Goal: Navigation & Orientation: Find specific page/section

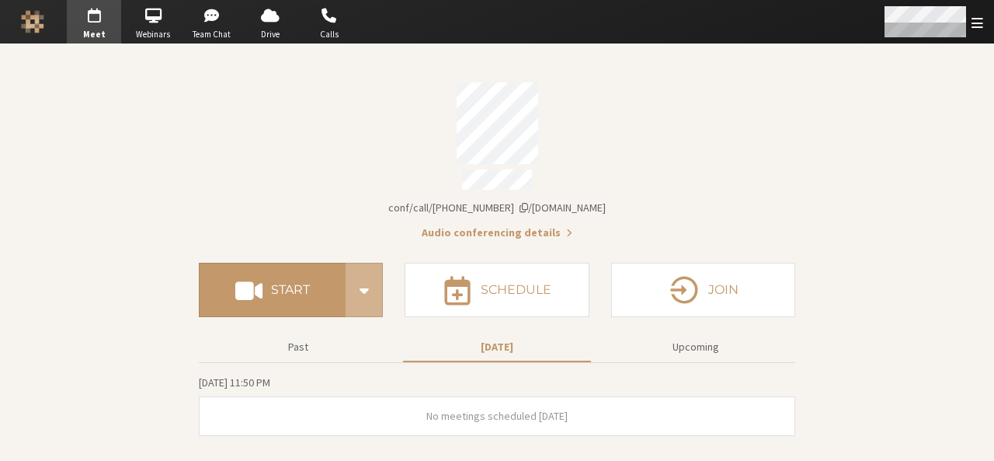
click at [986, 26] on div "Open menu" at bounding box center [932, 21] width 123 height 43
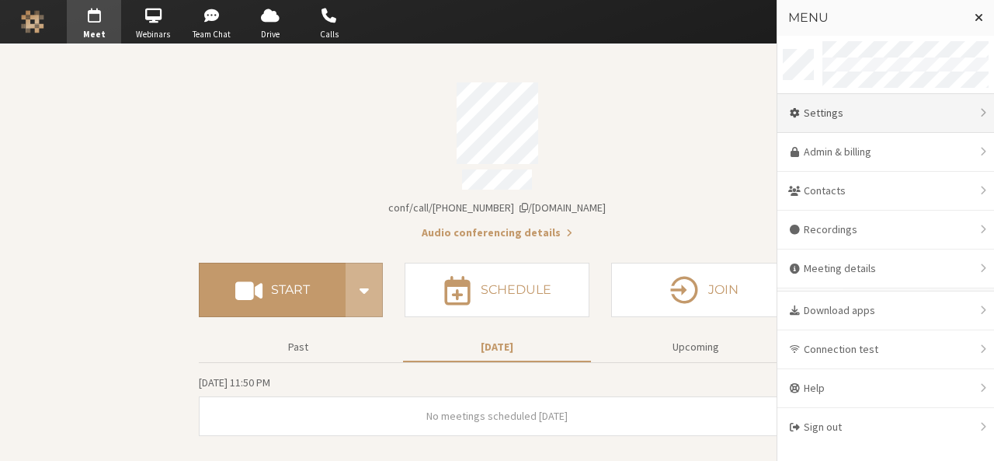
click at [920, 114] on div "Settings" at bounding box center [885, 113] width 217 height 39
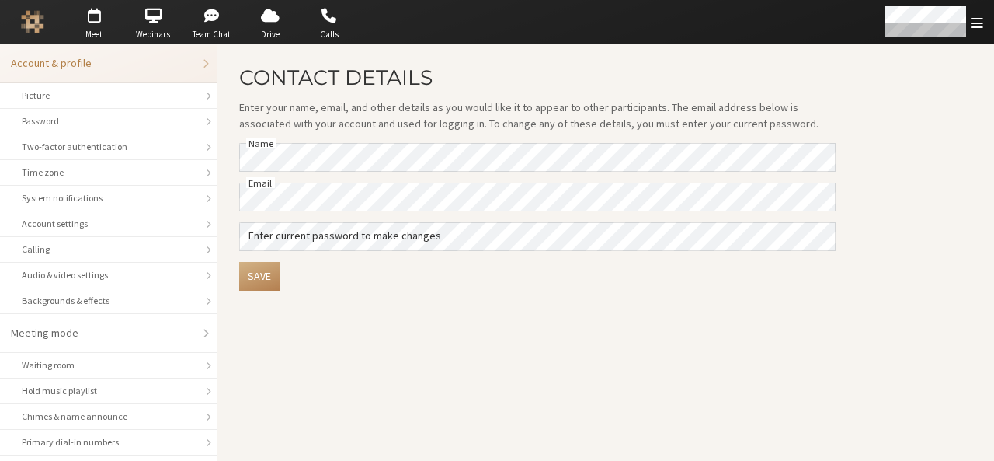
drag, startPoint x: 756, startPoint y: 304, endPoint x: 550, endPoint y: 402, distance: 227.9
click at [550, 402] on main "Contact details Enter your name, email, and other details as you would like it …" at bounding box center [605, 252] width 777 height 416
click at [73, 103] on li "Picture" at bounding box center [108, 96] width 217 height 26
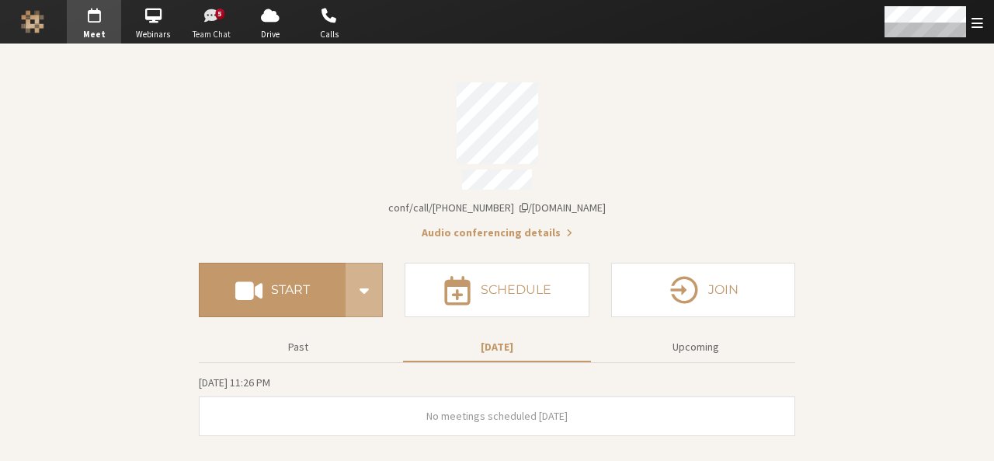
click at [202, 33] on span "Team Chat" at bounding box center [212, 34] width 54 height 13
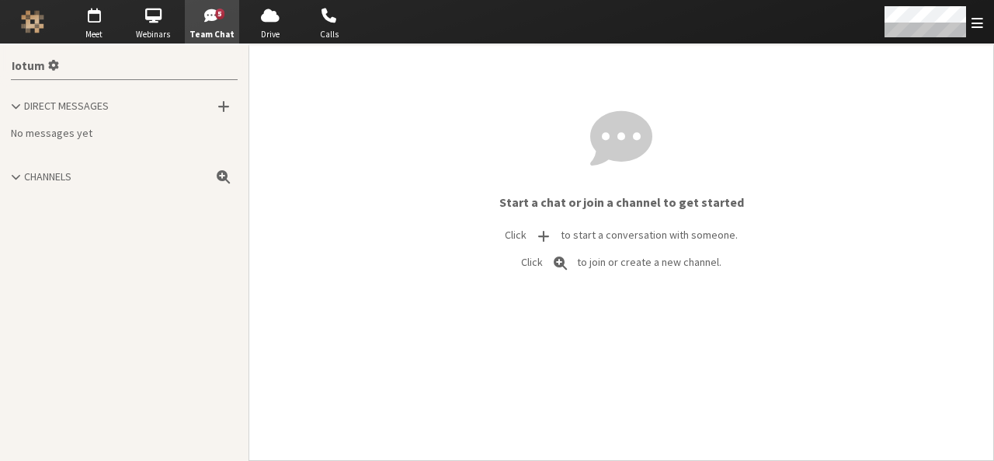
click at [82, 106] on span "Direct Messages" at bounding box center [66, 106] width 85 height 14
click at [82, 106] on span "Direct Messages" at bounding box center [62, 106] width 85 height 14
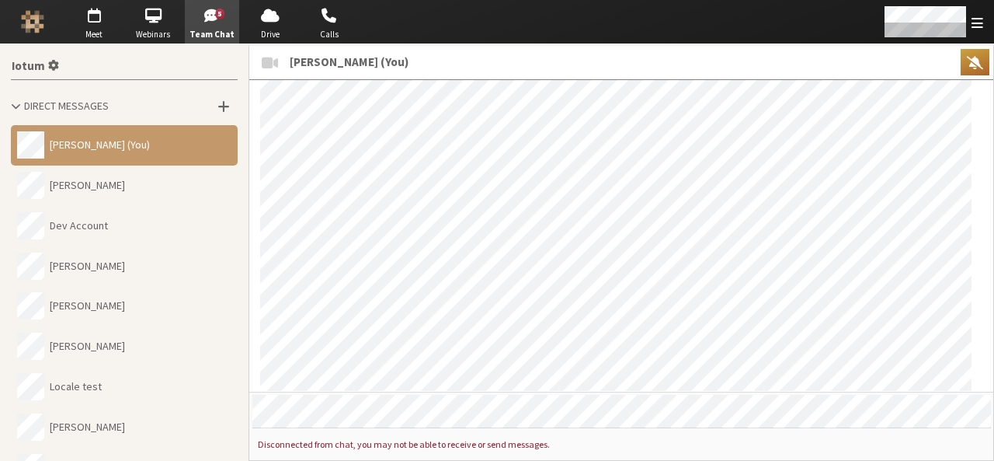
scroll to position [1486, 0]
click at [103, 24] on span "button" at bounding box center [94, 15] width 54 height 25
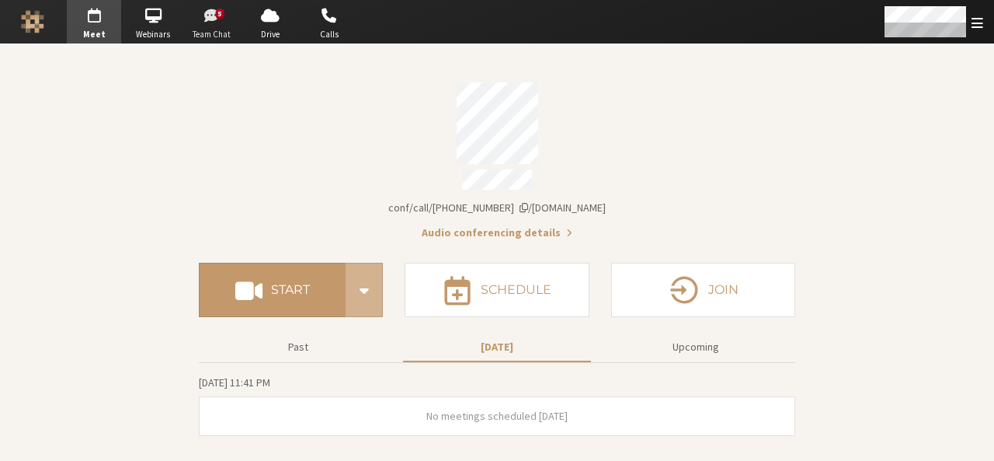
click at [224, 30] on span "Team Chat" at bounding box center [212, 34] width 54 height 13
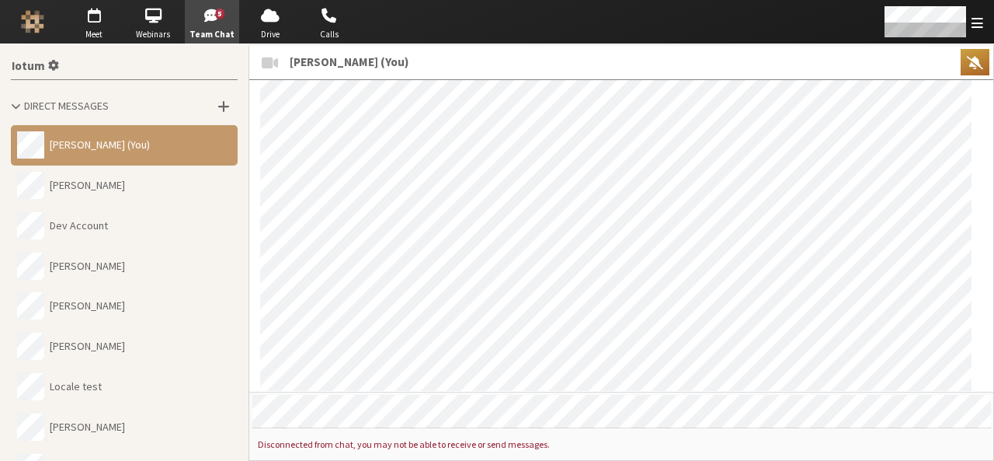
scroll to position [1486, 0]
click at [222, 29] on span "Team Chat" at bounding box center [212, 34] width 54 height 13
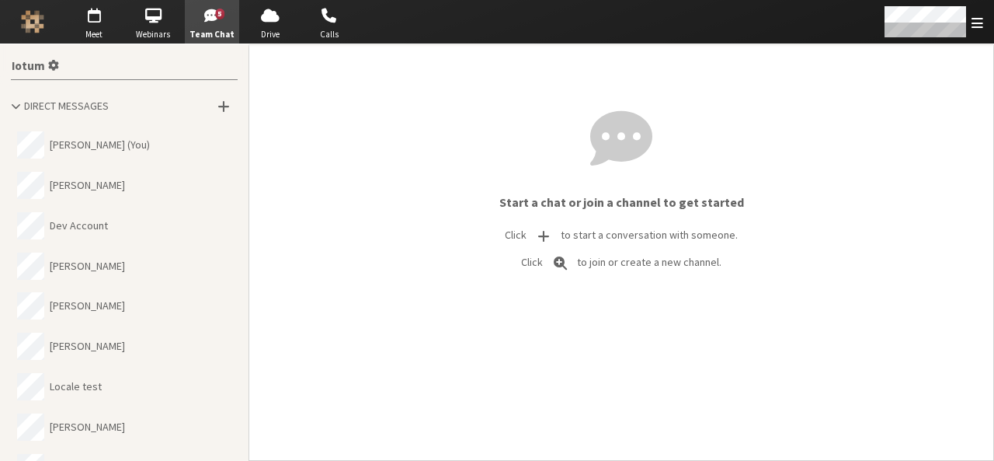
click at [222, 29] on span "Team Chat" at bounding box center [212, 34] width 54 height 13
click at [131, 142] on button "[PERSON_NAME] (You)" at bounding box center [124, 145] width 227 height 40
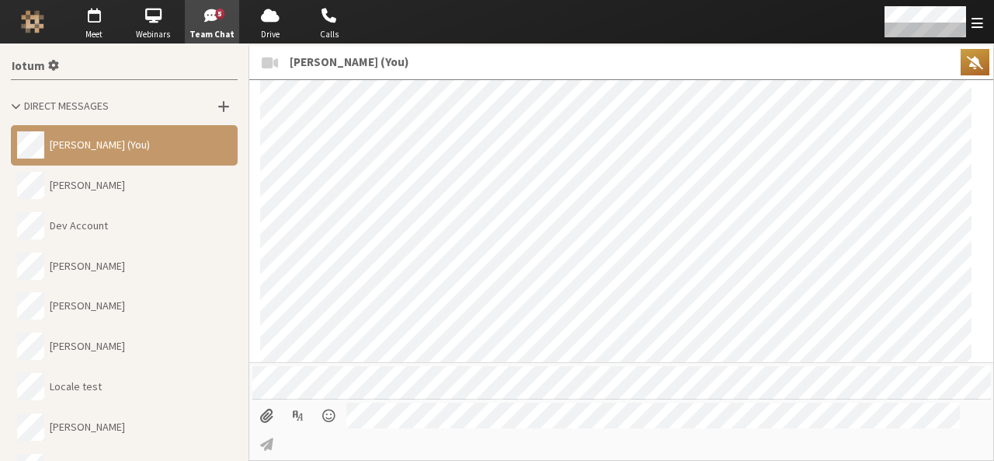
scroll to position [1947, 0]
click at [127, 344] on button "[PERSON_NAME]" at bounding box center [124, 346] width 227 height 40
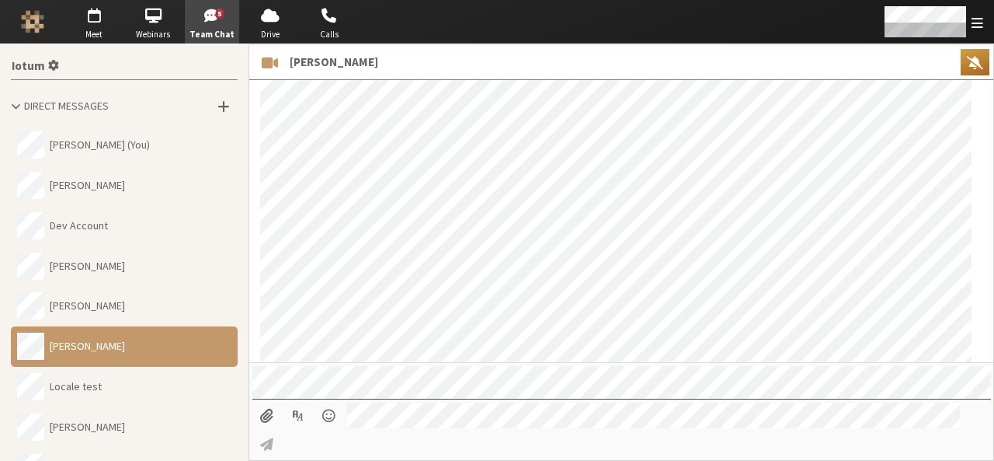
scroll to position [85, 0]
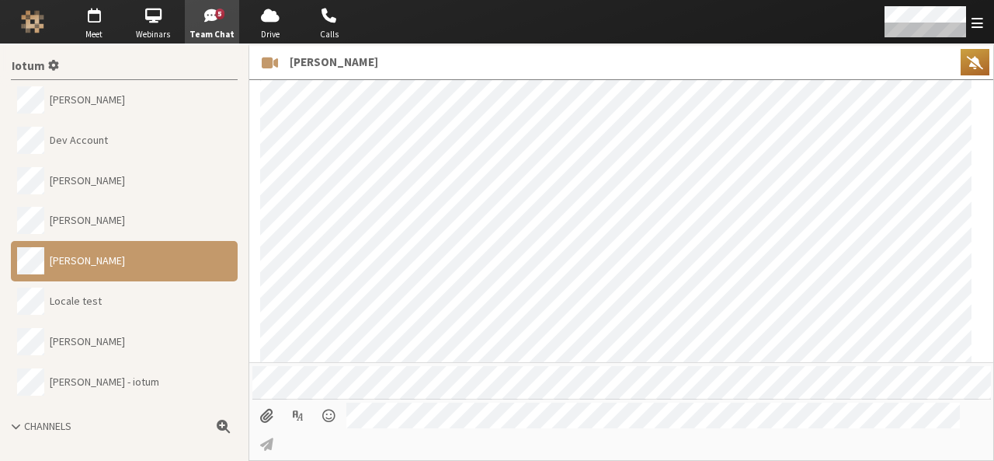
click at [117, 378] on button "[PERSON_NAME] - iotum" at bounding box center [124, 381] width 227 height 40
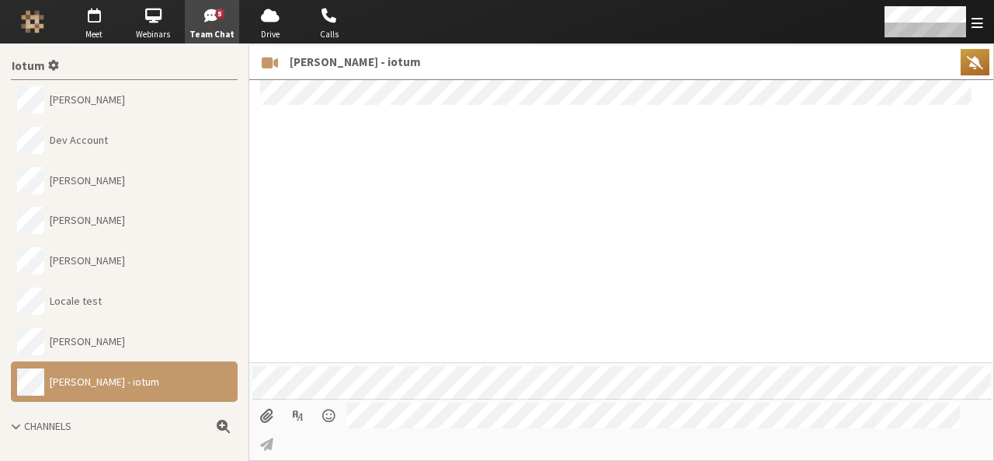
click at [436, 211] on div at bounding box center [621, 220] width 744 height 283
click at [201, 18] on span "button" at bounding box center [212, 15] width 54 height 25
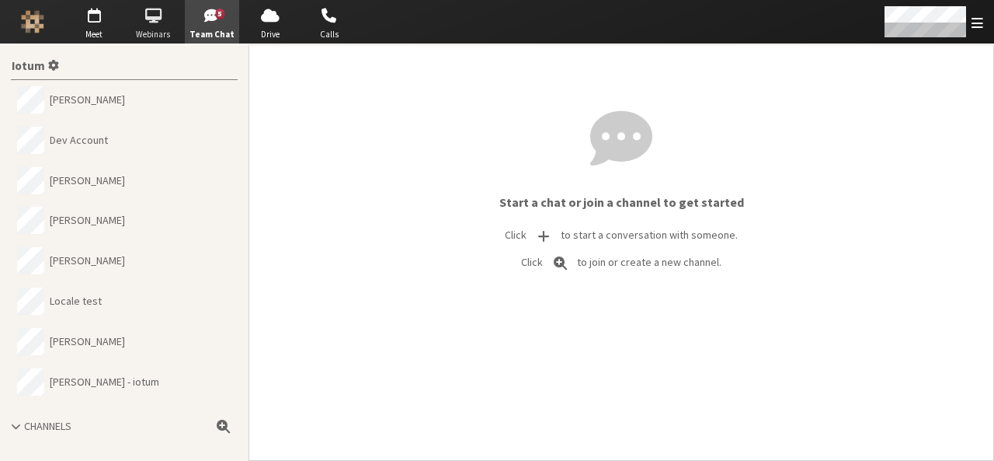
click at [153, 37] on span "Webinars" at bounding box center [153, 34] width 54 height 13
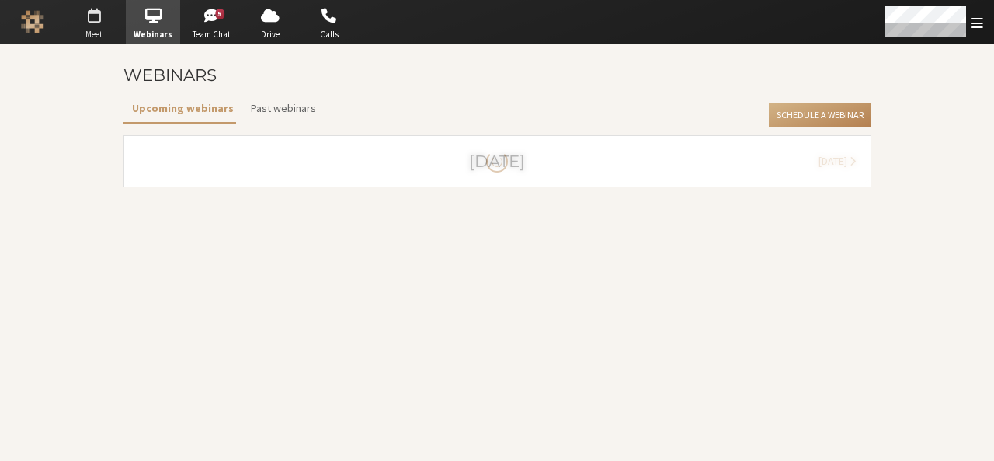
click at [89, 36] on span "Meet" at bounding box center [94, 34] width 54 height 13
